Goal: Task Accomplishment & Management: Use online tool/utility

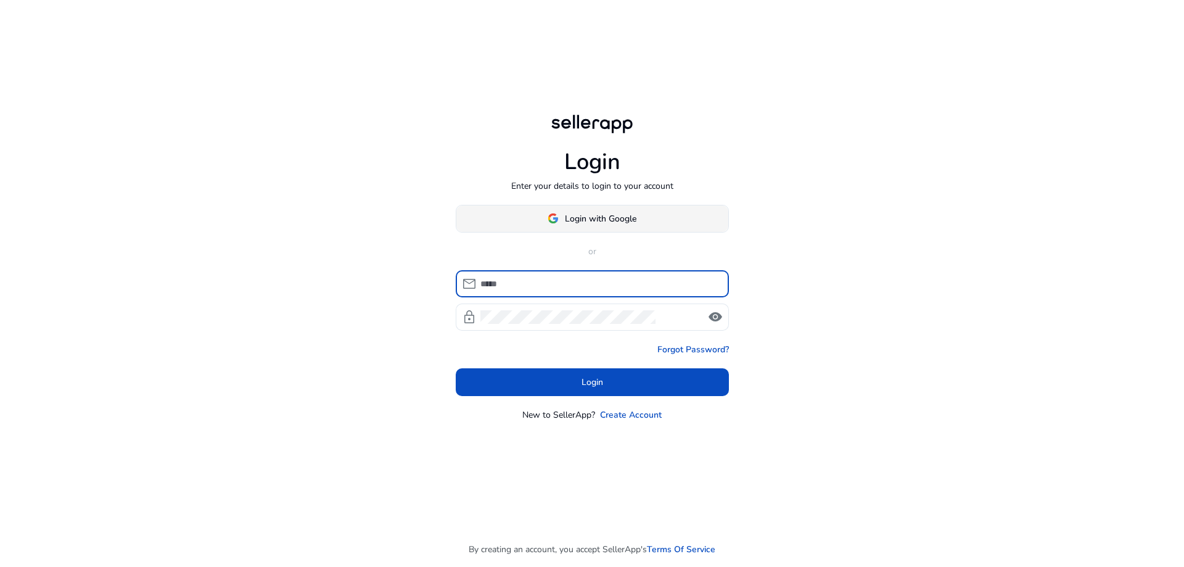
click at [597, 207] on span at bounding box center [592, 218] width 272 height 30
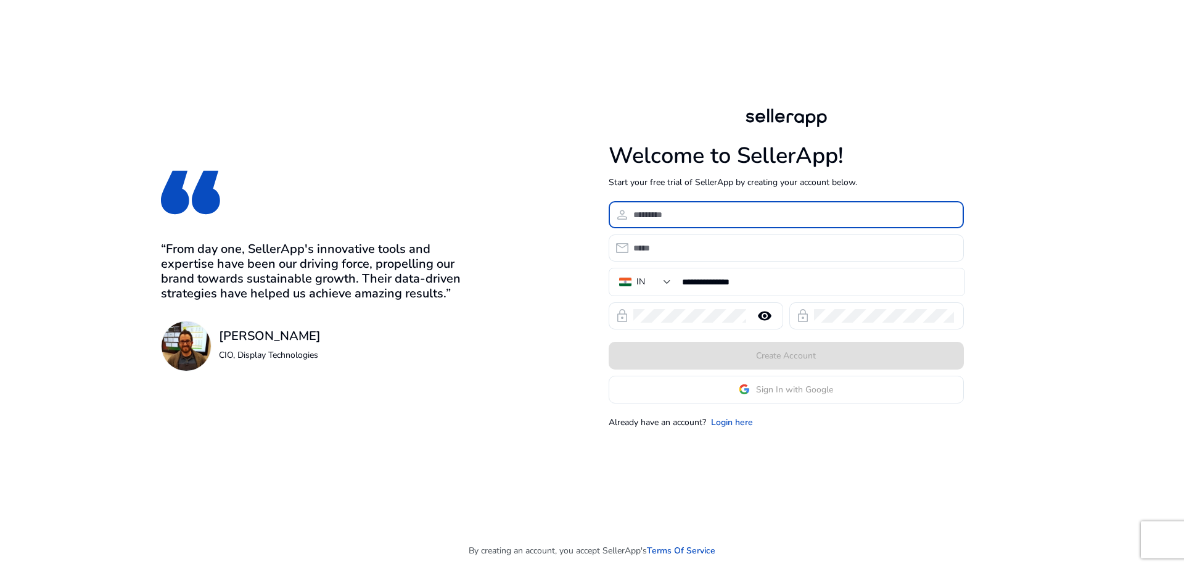
click at [685, 211] on input at bounding box center [793, 215] width 321 height 14
click at [755, 395] on span "Sign In with Google" at bounding box center [786, 389] width 94 height 13
